Goal: Task Accomplishment & Management: Manage account settings

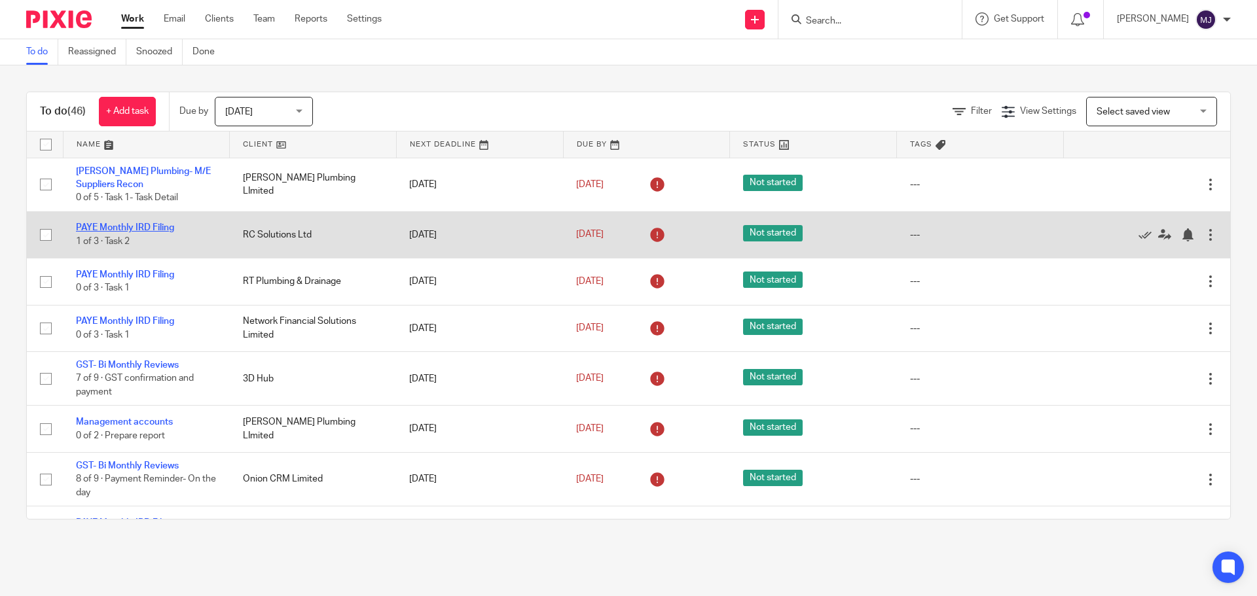
click at [136, 229] on link "PAYE Monthly IRD Filing" at bounding box center [125, 227] width 98 height 9
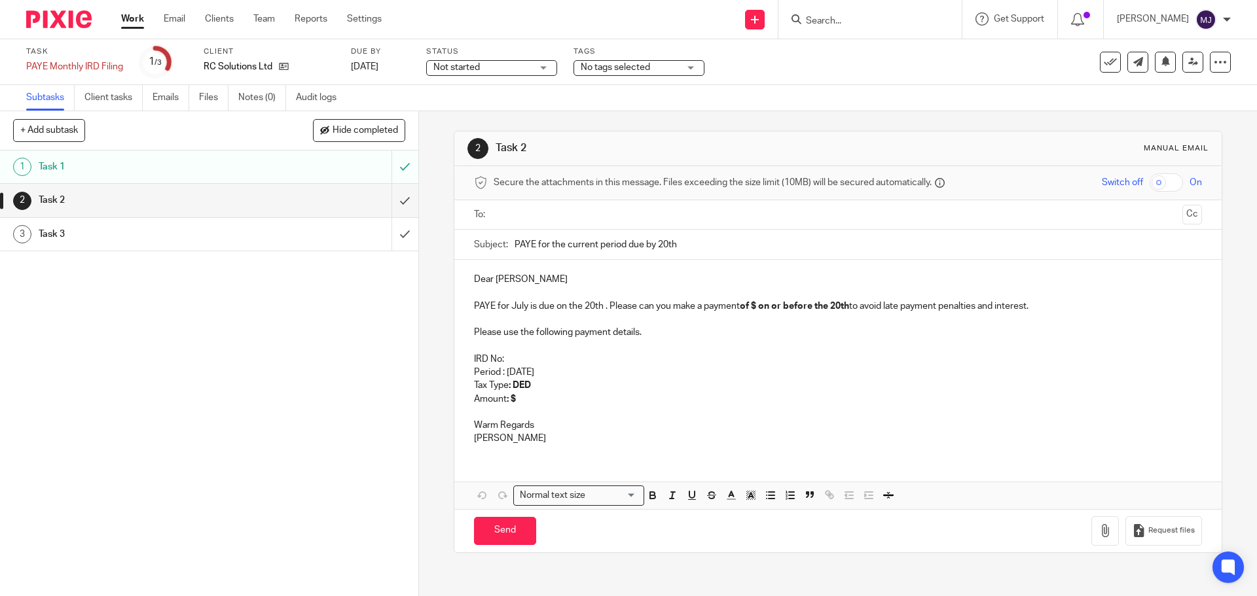
click at [1201, 17] on img at bounding box center [1206, 19] width 21 height 21
click at [1183, 89] on span "Logout" at bounding box center [1170, 90] width 29 height 9
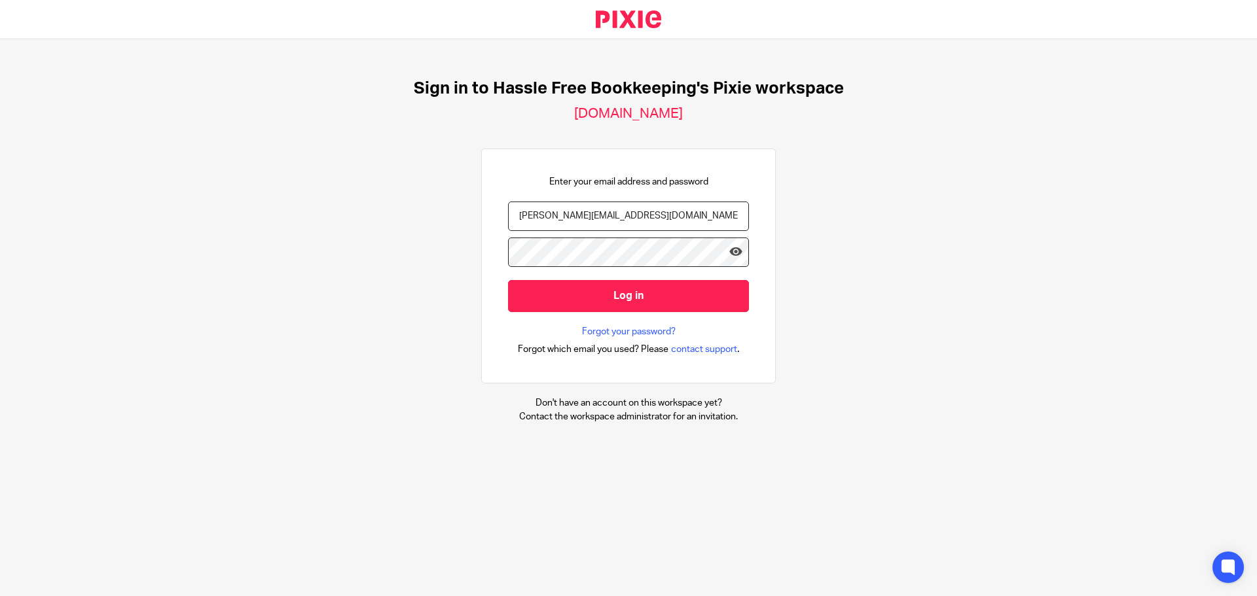
click at [635, 219] on input "[PERSON_NAME][EMAIL_ADDRESS][DOMAIN_NAME]" at bounding box center [628, 216] width 241 height 29
type input "[EMAIL_ADDRESS][DOMAIN_NAME]"
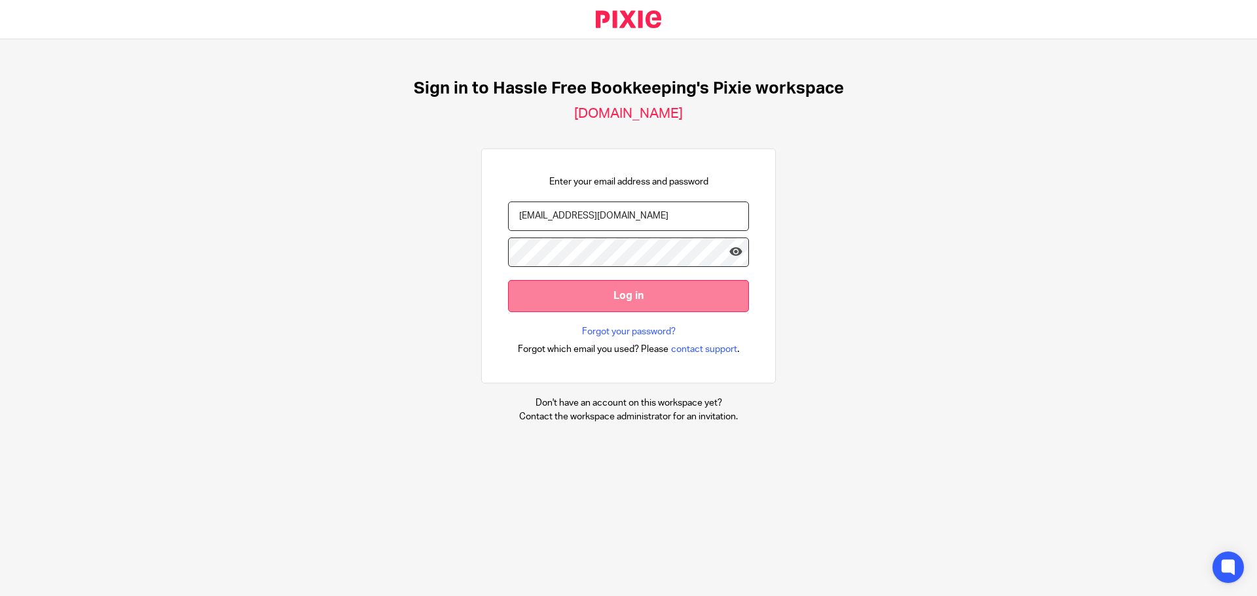
click at [614, 296] on input "Log in" at bounding box center [628, 296] width 241 height 32
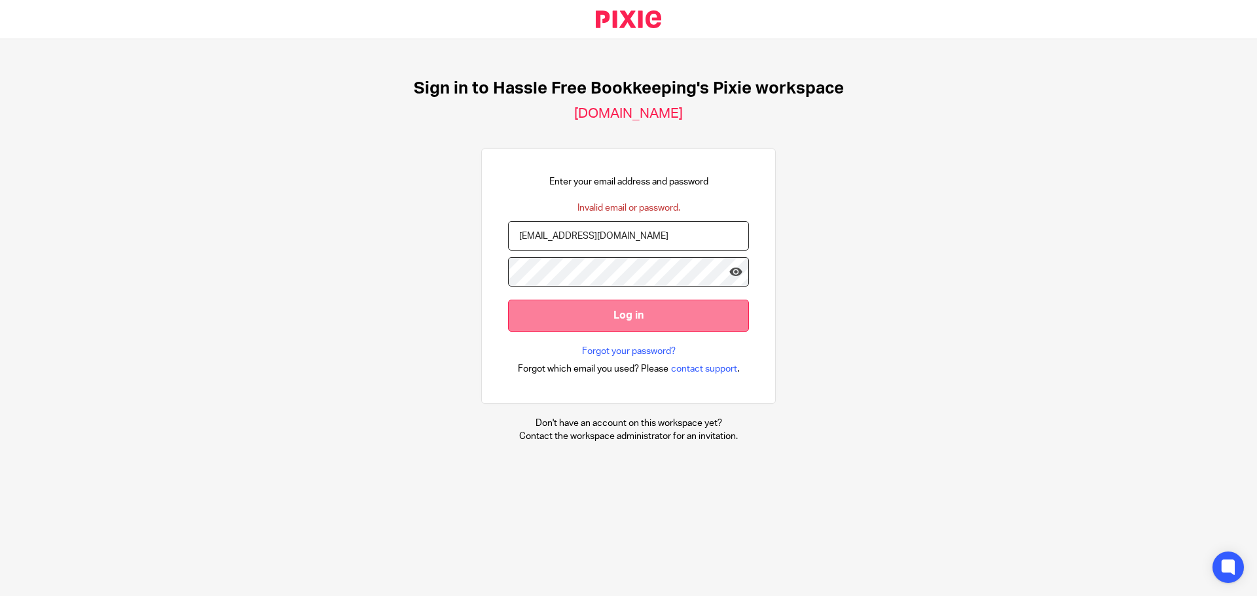
click at [613, 314] on input "Log in" at bounding box center [628, 316] width 241 height 32
click at [613, 244] on input "[EMAIL_ADDRESS][DOMAIN_NAME]" at bounding box center [628, 235] width 241 height 29
type input "[EMAIL_ADDRESS][DOMAIN_NAME]"
click at [617, 315] on input "Log in" at bounding box center [628, 316] width 241 height 32
